Goal: Share content: Share content

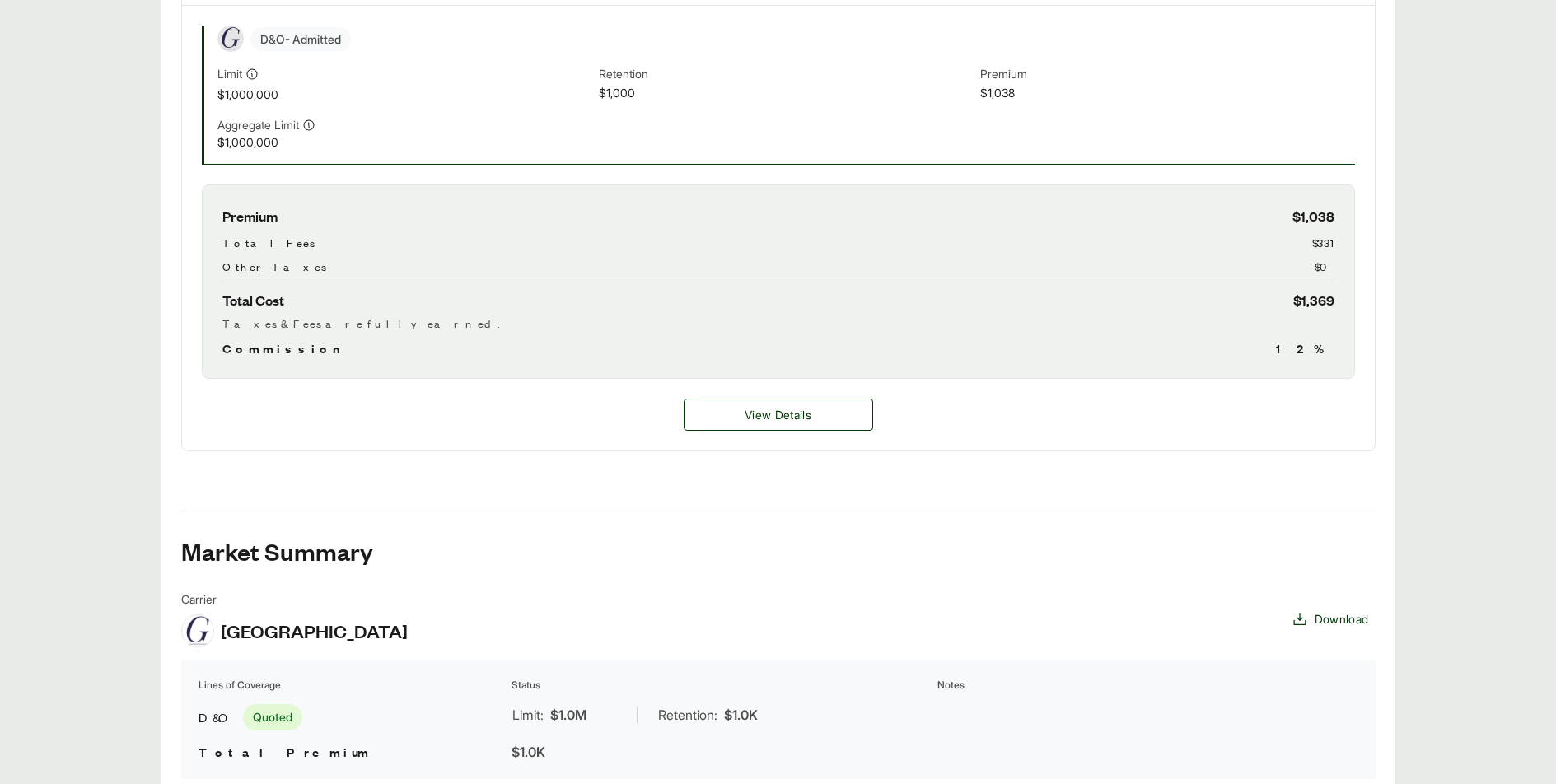
scroll to position [742, 0]
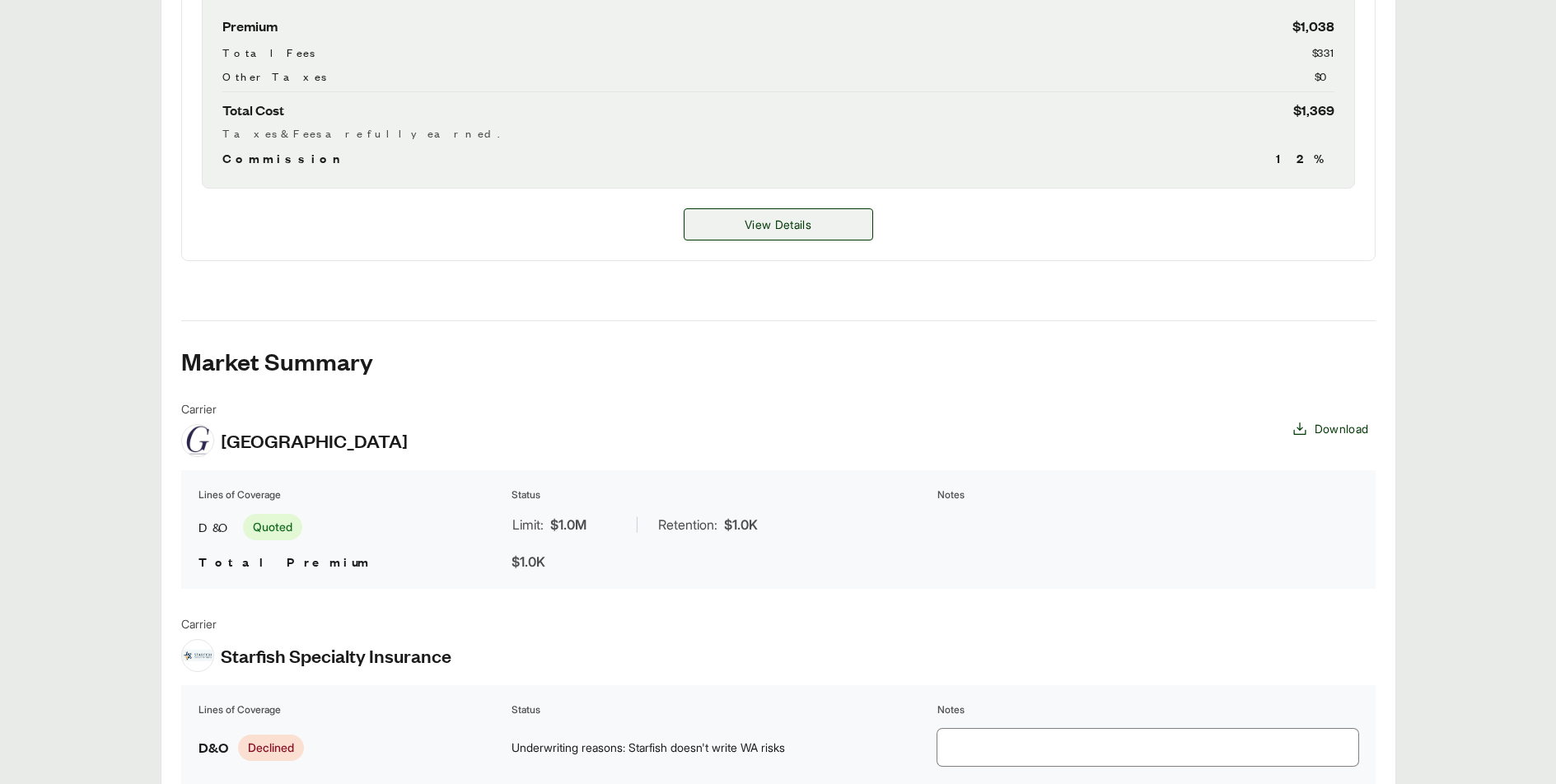
click at [761, 226] on span "View Details" at bounding box center [778, 224] width 67 height 17
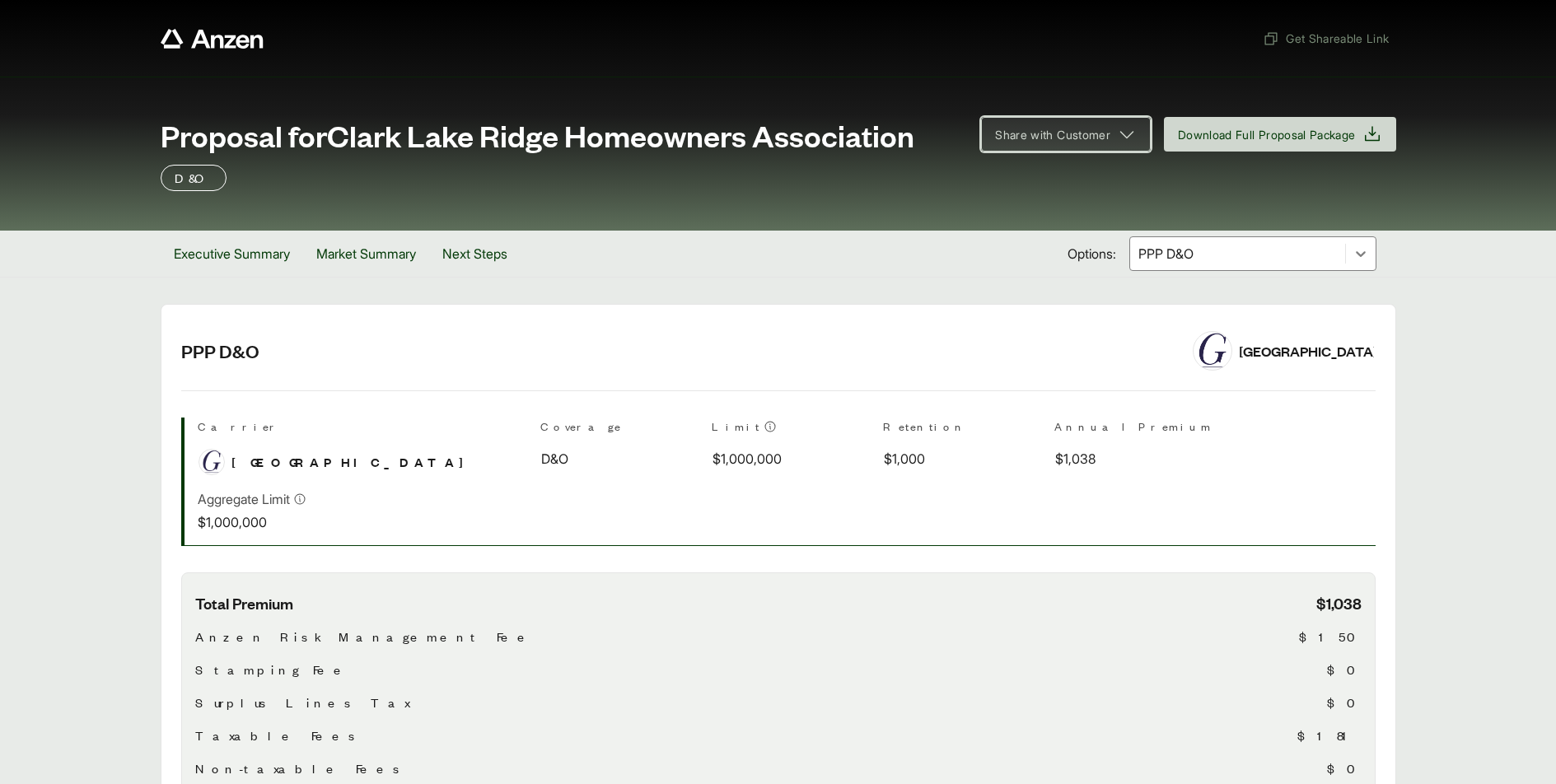
click at [1011, 140] on span "Share with Customer" at bounding box center [1052, 135] width 116 height 17
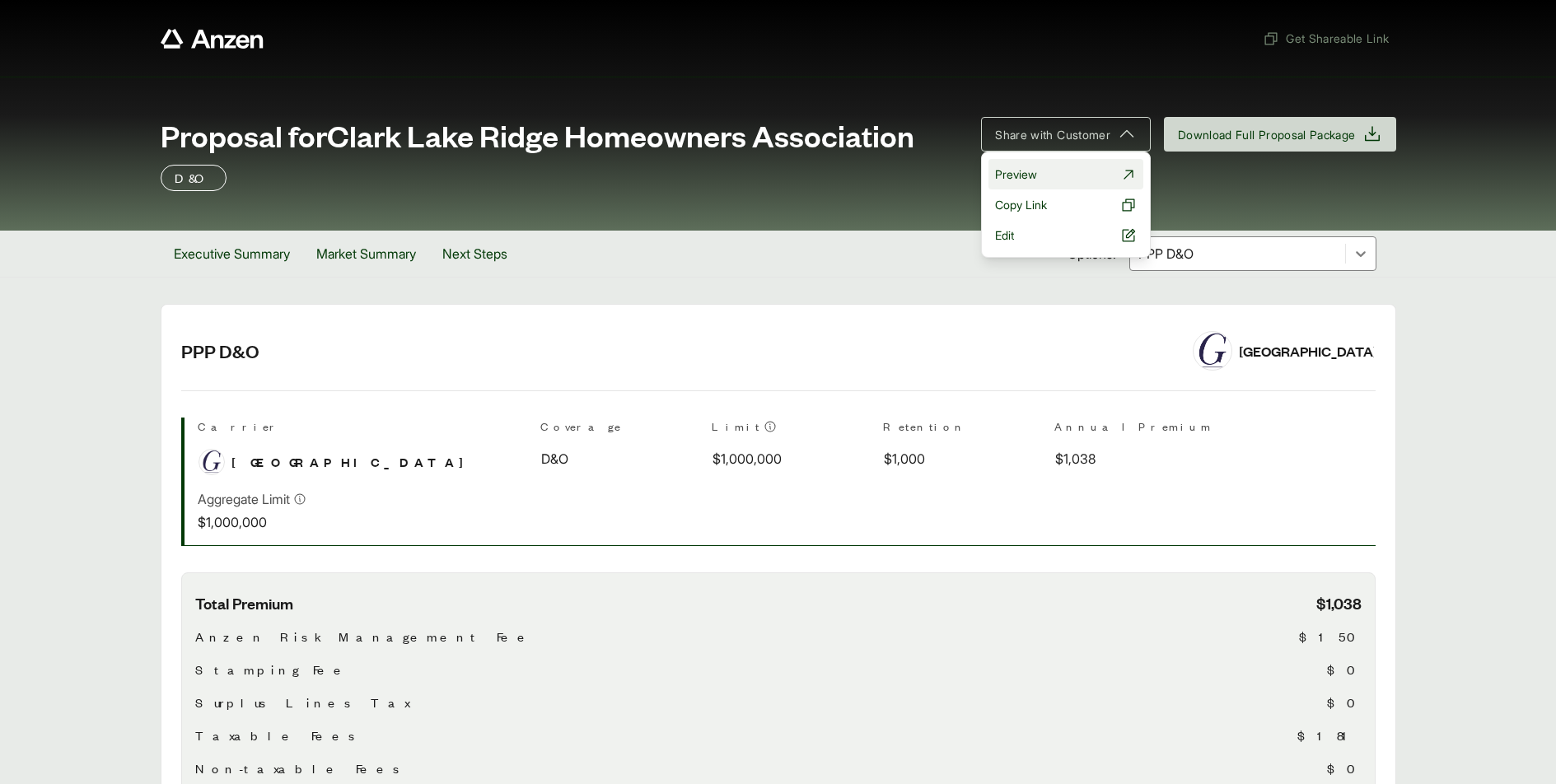
click at [1007, 173] on span "Preview" at bounding box center [1016, 174] width 42 height 17
